Goal: Task Accomplishment & Management: Manage account settings

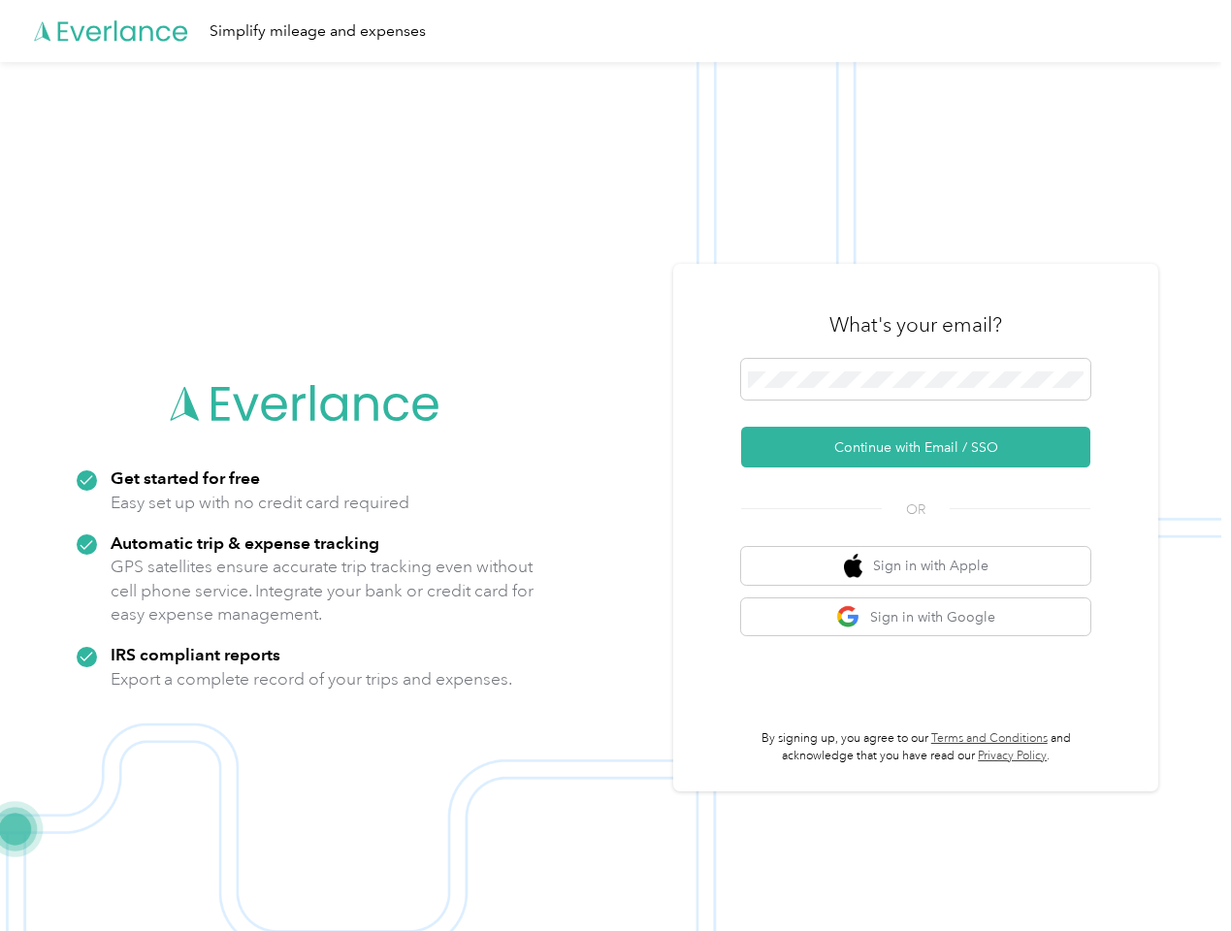
click at [615, 466] on img at bounding box center [610, 527] width 1221 height 931
click at [615, 31] on div "Simplify mileage and expenses" at bounding box center [610, 31] width 1221 height 62
click at [924, 447] on button "Continue with Email / SSO" at bounding box center [915, 447] width 349 height 41
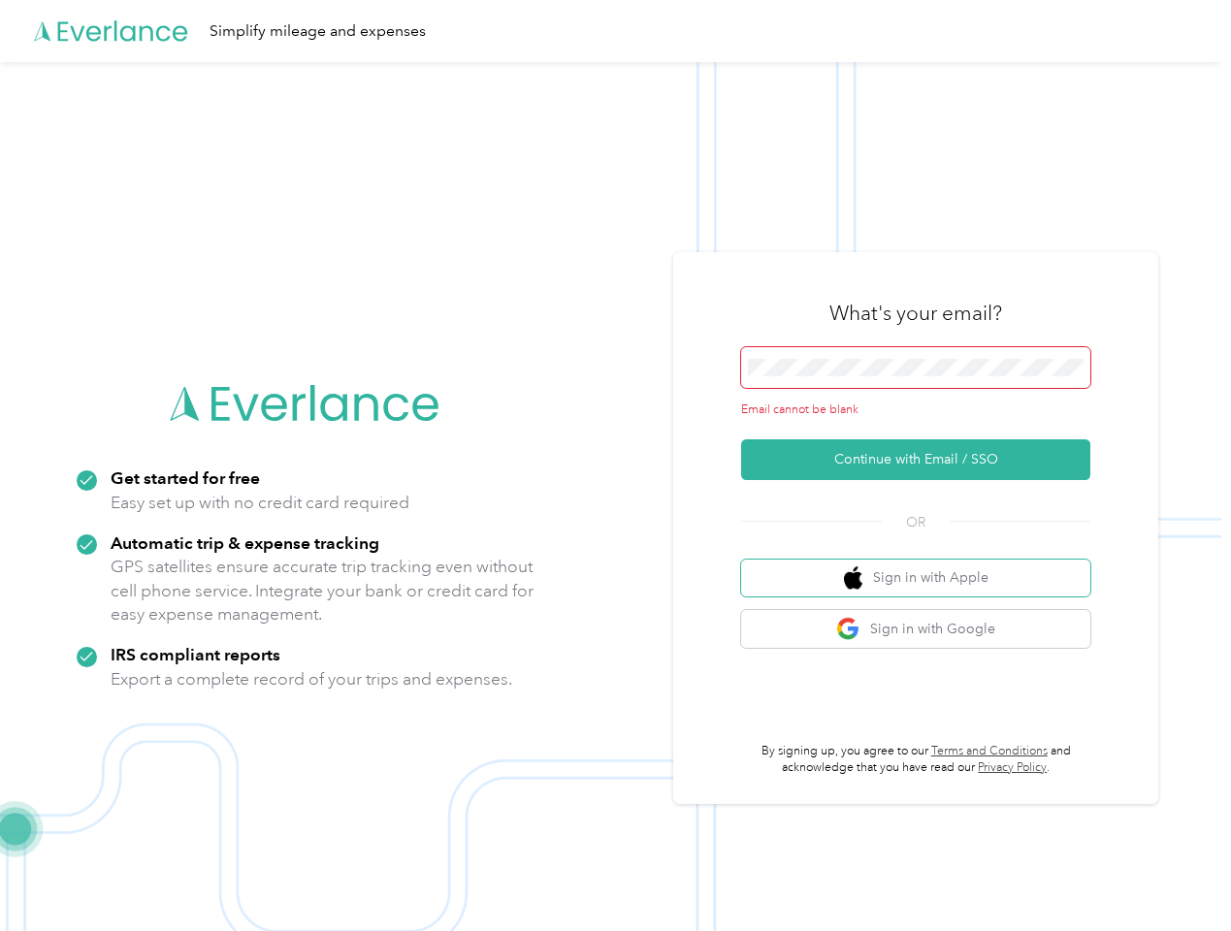
click at [924, 566] on button "Sign in with Apple" at bounding box center [915, 579] width 349 height 38
click at [924, 617] on button "Sign in with Google" at bounding box center [915, 629] width 349 height 38
